Goal: Task Accomplishment & Management: Manage account settings

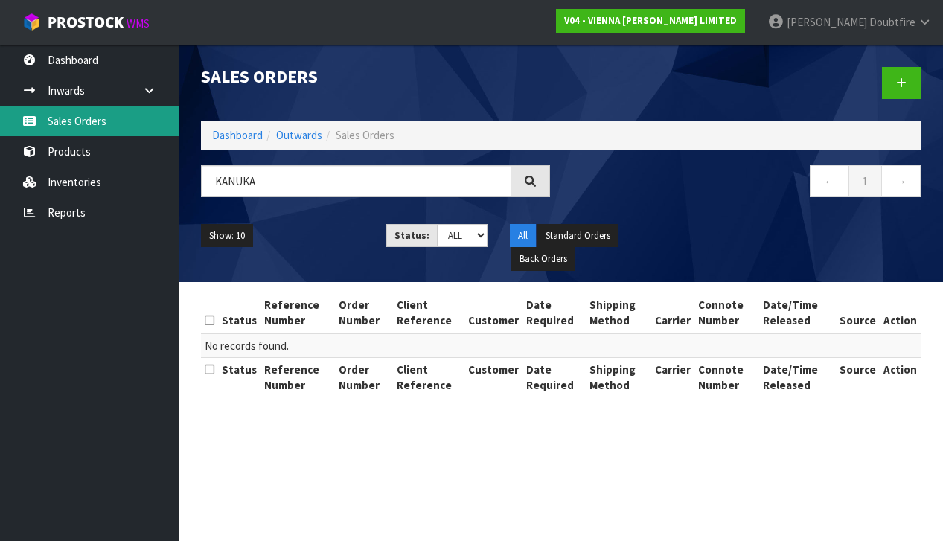
click at [87, 124] on link "Sales Orders" at bounding box center [89, 121] width 179 height 31
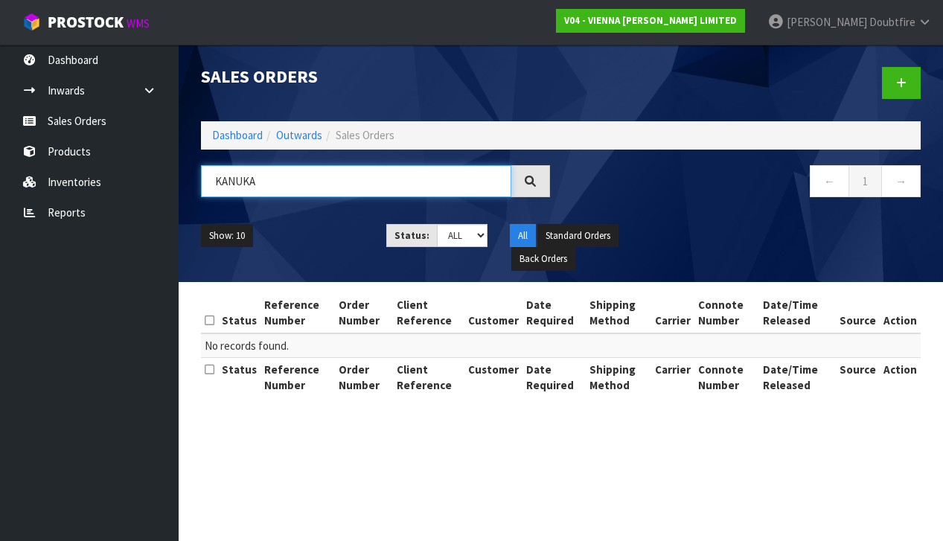
click at [269, 187] on input "KANUKA" at bounding box center [356, 181] width 310 height 32
type input "K"
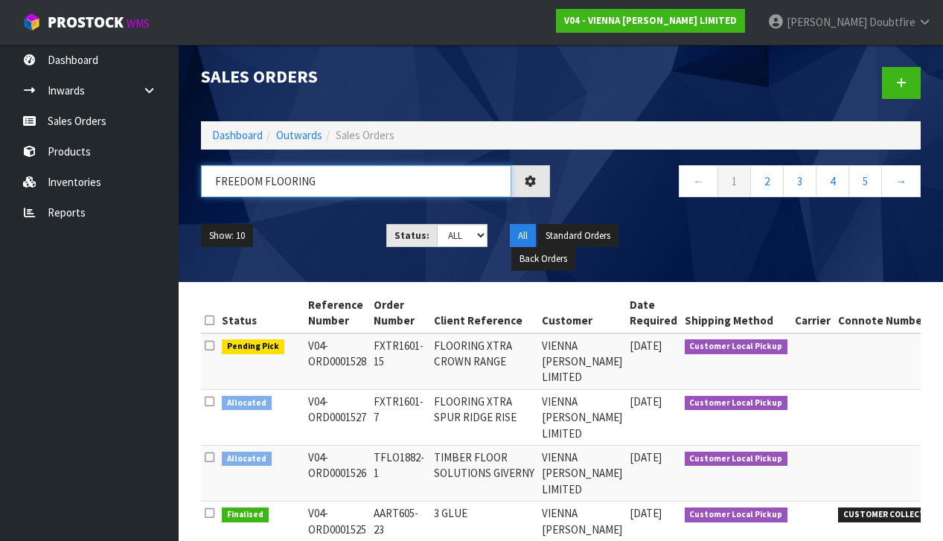
type input "FREEDOM FLOORING"
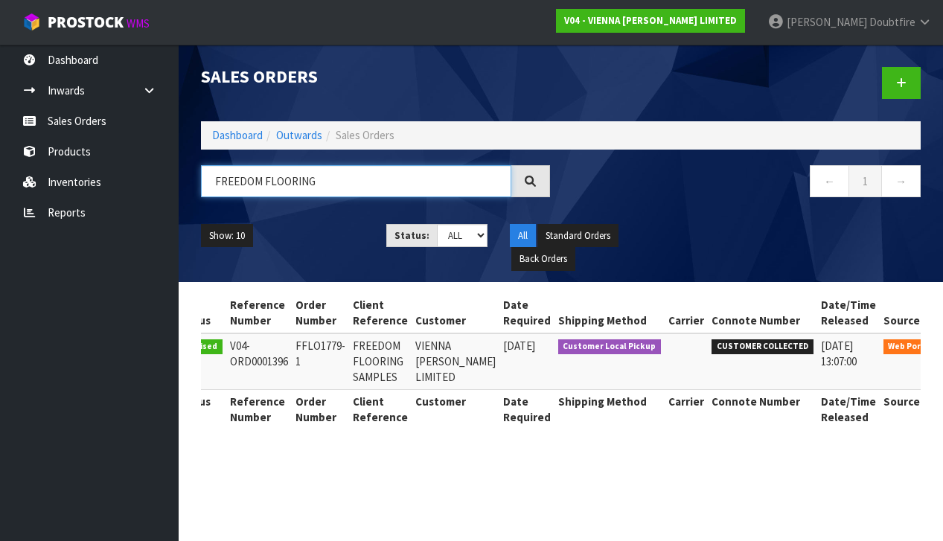
scroll to position [0, 45]
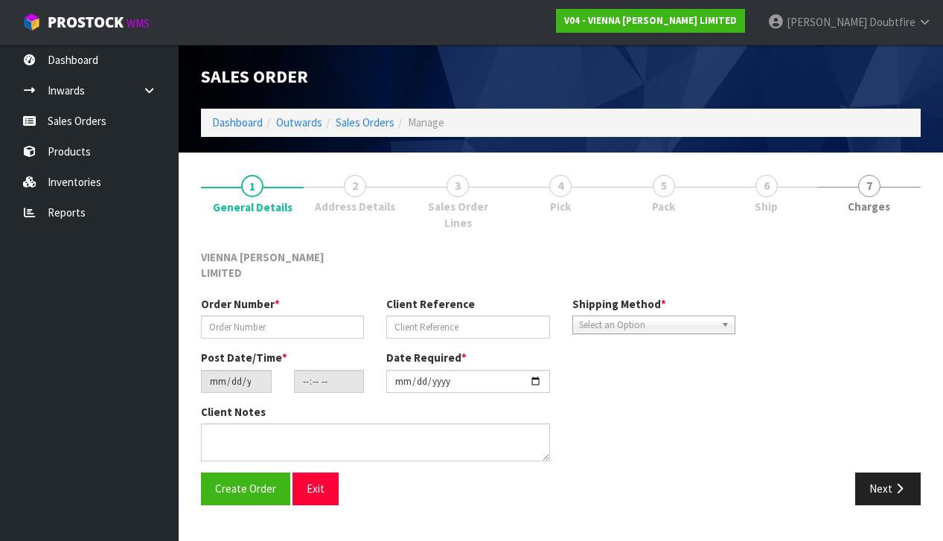
type input "FFLO1779-1"
type input "FREEDOM FLOORING SAMPLES"
type input "[DATE]"
type input "09:32:00.000"
type input "[DATE]"
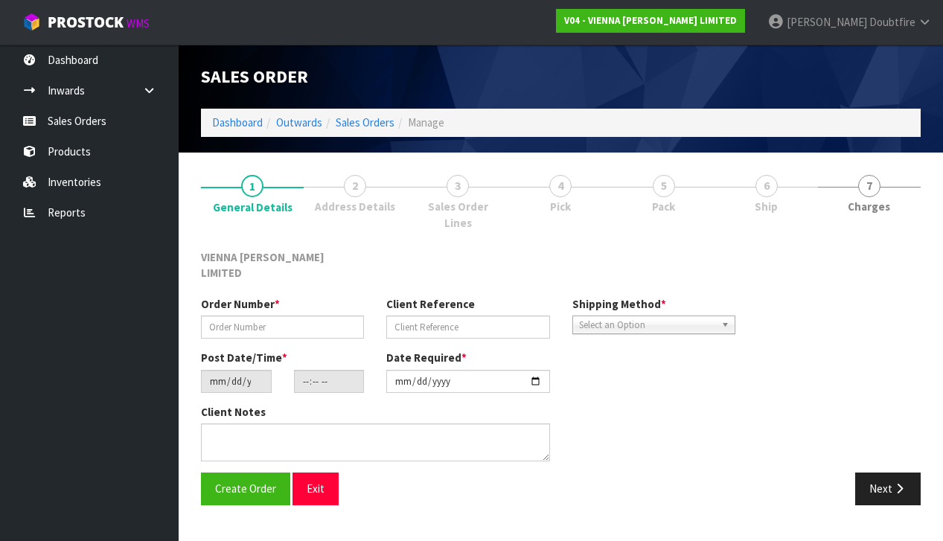
type textarea "SAMPLES FOR SHOWROOM COLLECTION IS [DATE] 12PM, BY [PERSON_NAME] FROM ROADRUNNER"
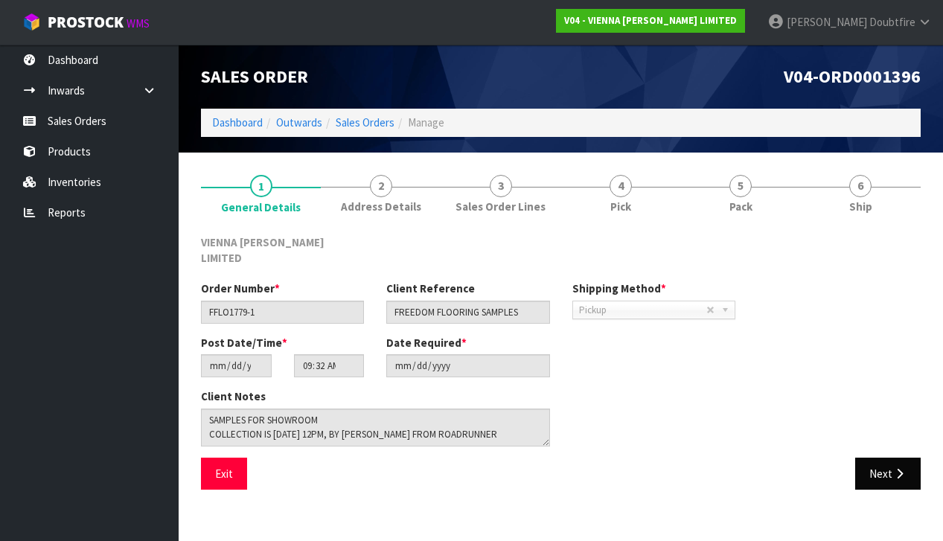
click at [891, 458] on button "Next" at bounding box center [887, 474] width 65 height 32
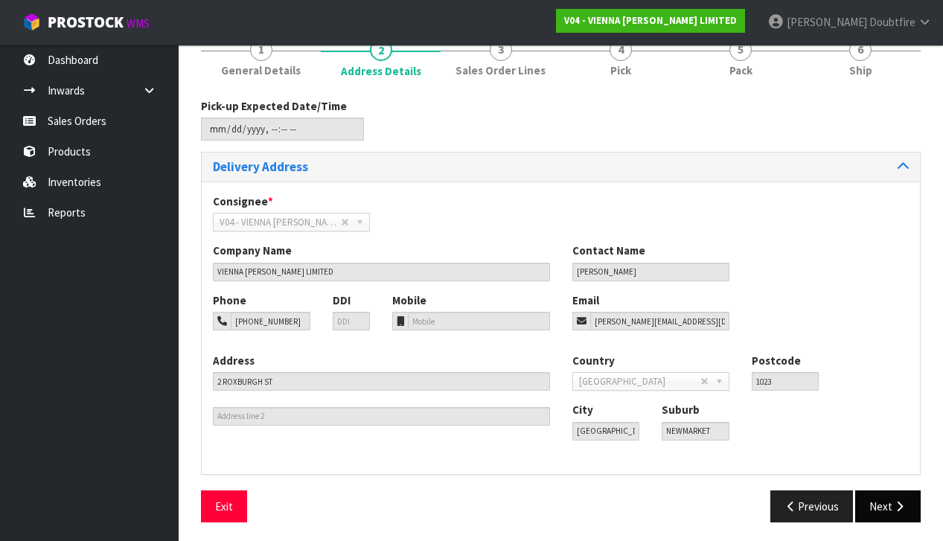
scroll to position [135, 0]
click at [879, 501] on button "Next" at bounding box center [887, 507] width 65 height 32
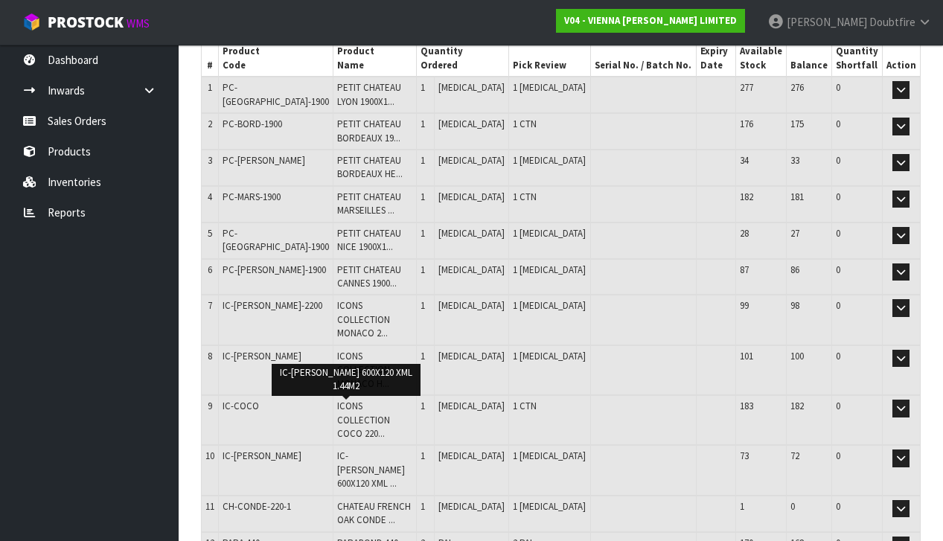
scroll to position [222, 0]
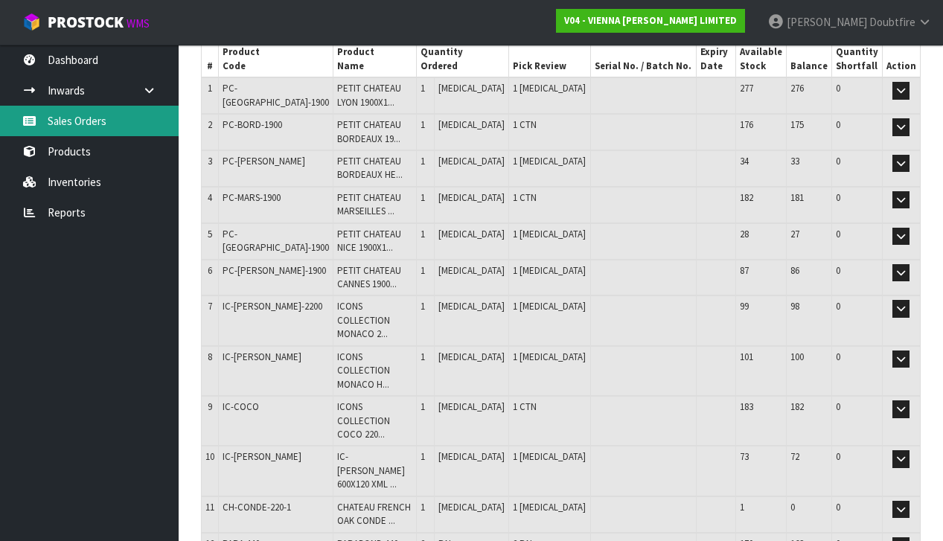
click at [79, 125] on link "Sales Orders" at bounding box center [89, 121] width 179 height 31
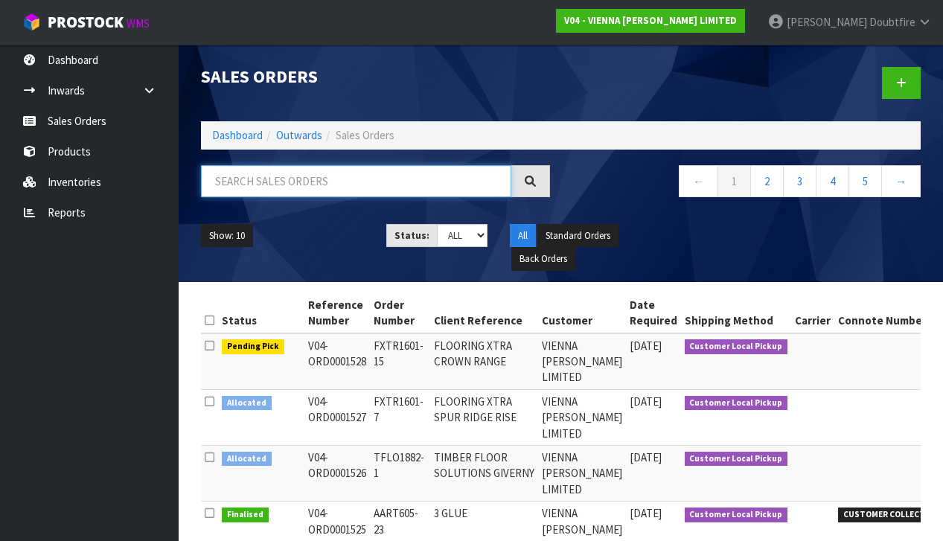
click at [228, 184] on input "text" at bounding box center [356, 181] width 310 height 32
type input "1487"
